Goal: Task Accomplishment & Management: Manage account settings

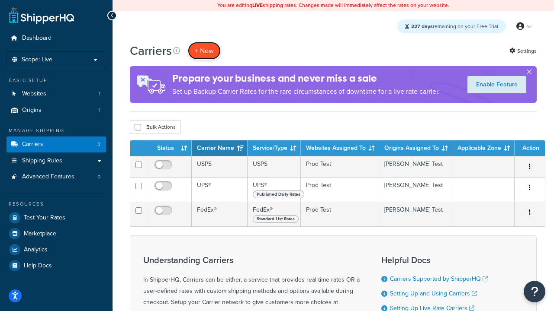
click at [204, 51] on button "+ New" at bounding box center [204, 51] width 33 height 18
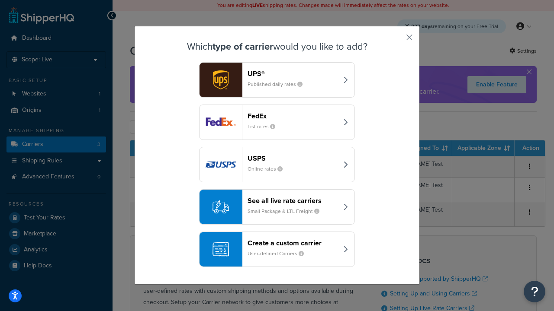
click at [292, 116] on header "FedEx" at bounding box center [292, 116] width 90 height 8
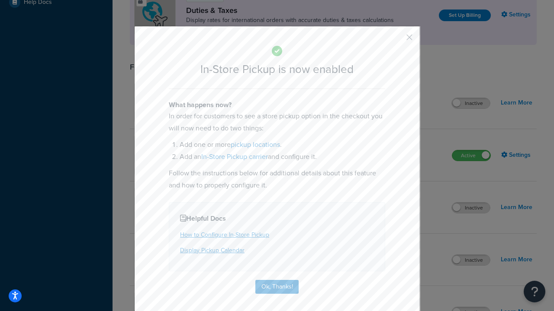
click at [396, 40] on button "button" at bounding box center [396, 40] width 2 height 2
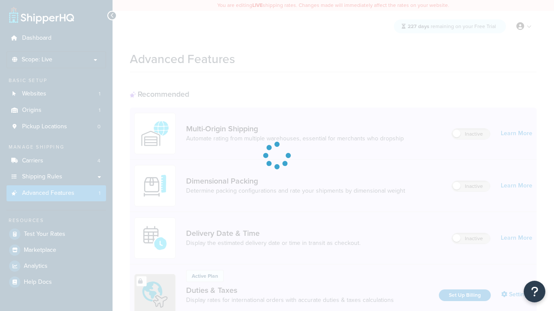
scroll to position [280, 0]
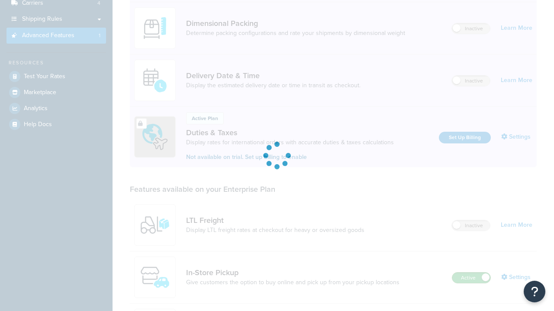
click at [471, 273] on label "Active" at bounding box center [471, 278] width 38 height 10
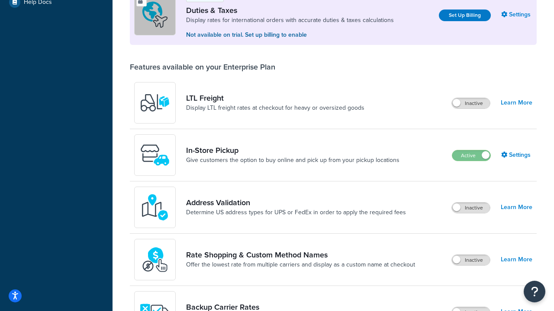
scroll to position [264, 0]
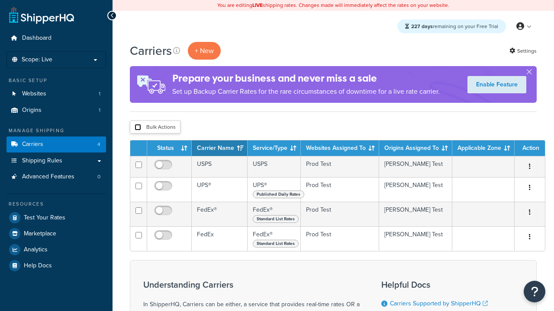
click at [138, 128] on input "checkbox" at bounding box center [138, 127] width 6 height 6
checkbox input "true"
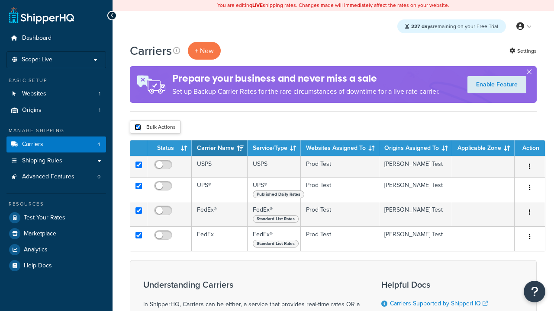
checkbox input "true"
click at [0, 0] on button "Delete" at bounding box center [0, 0] width 0 height 0
